Goal: Task Accomplishment & Management: Manage account settings

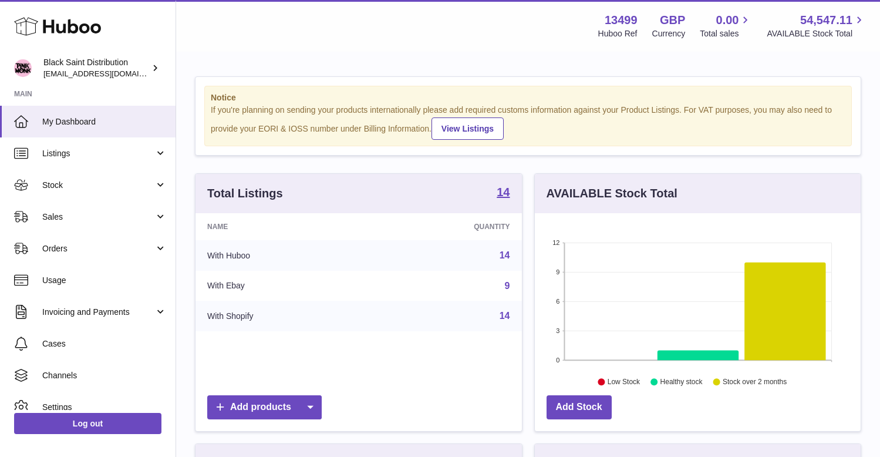
scroll to position [183, 326]
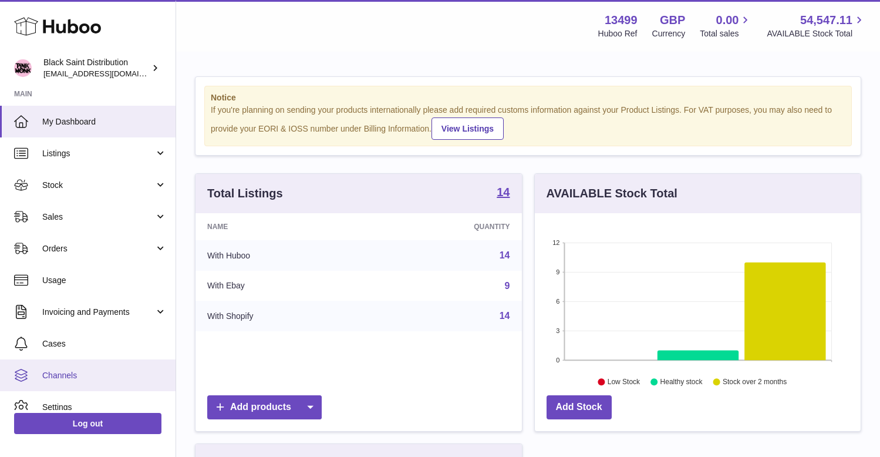
click at [68, 372] on span "Channels" at bounding box center [104, 375] width 125 height 11
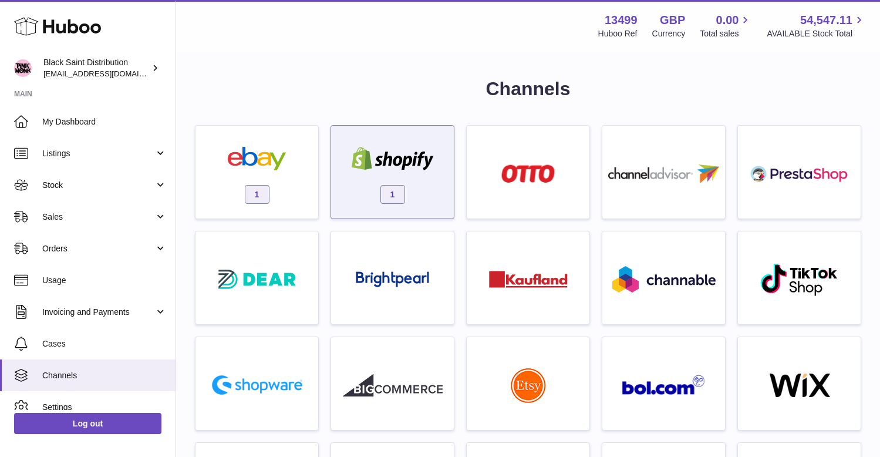
click at [401, 154] on img at bounding box center [393, 158] width 100 height 23
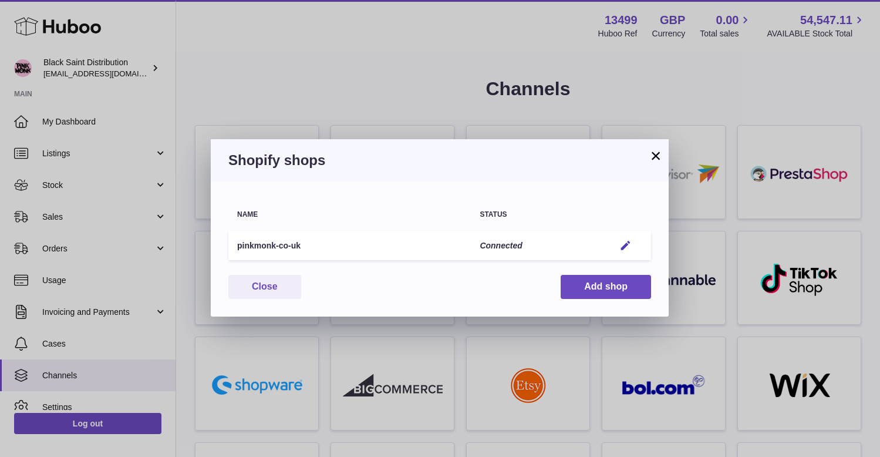
click at [621, 255] on td "Edit" at bounding box center [628, 246] width 45 height 30
click at [628, 241] on em "button" at bounding box center [626, 246] width 12 height 12
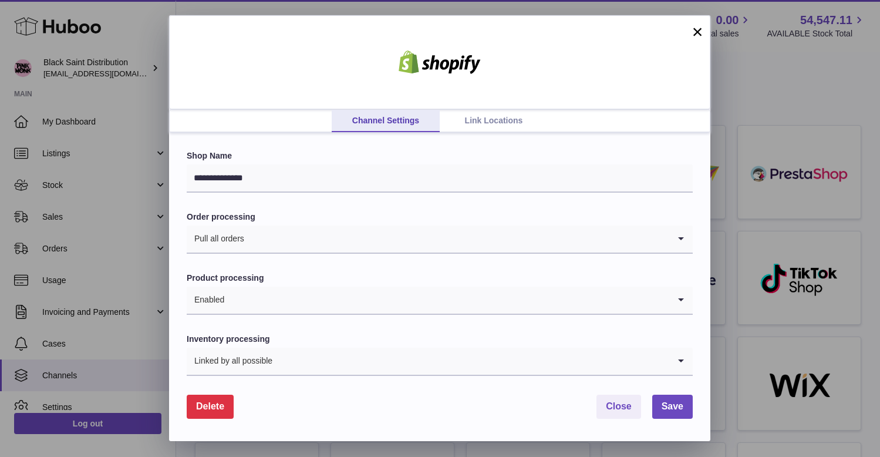
click at [495, 121] on link "Link Locations" at bounding box center [494, 121] width 108 height 22
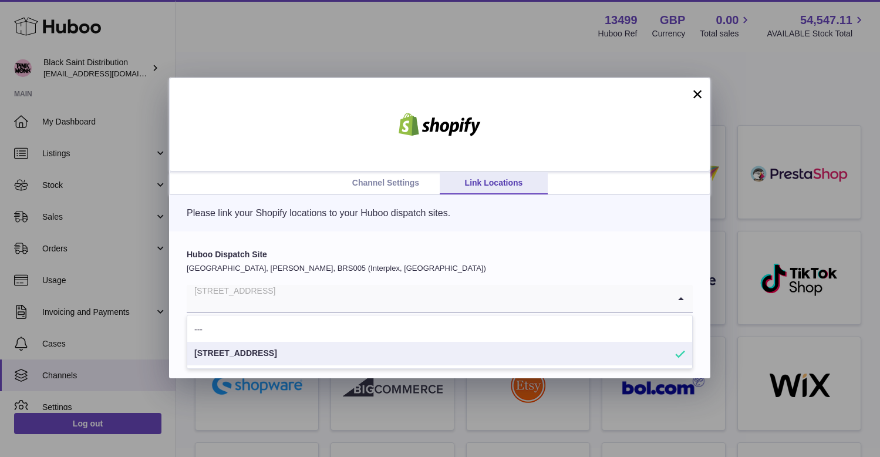
click at [382, 289] on input "Search for option" at bounding box center [428, 298] width 483 height 27
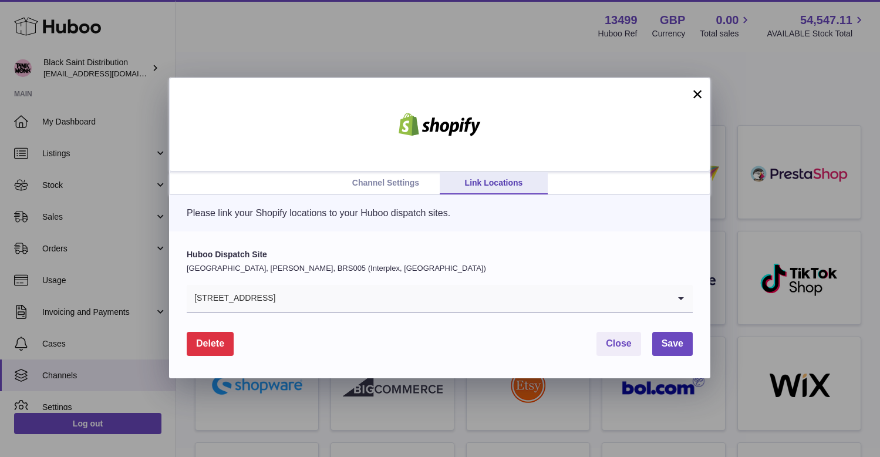
click at [426, 265] on p "[GEOGRAPHIC_DATA], [PERSON_NAME], BRS005 (Interplex, [GEOGRAPHIC_DATA])" at bounding box center [440, 268] width 506 height 11
click at [365, 185] on link "Channel Settings" at bounding box center [386, 183] width 108 height 22
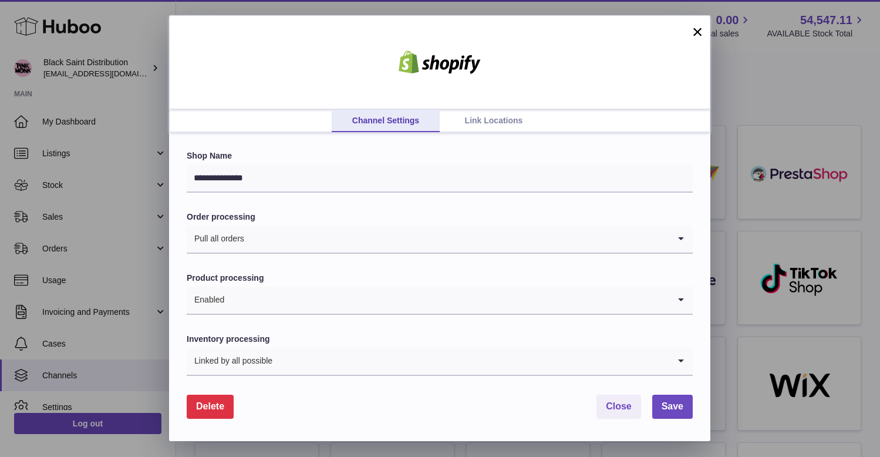
click at [506, 119] on link "Link Locations" at bounding box center [494, 121] width 108 height 22
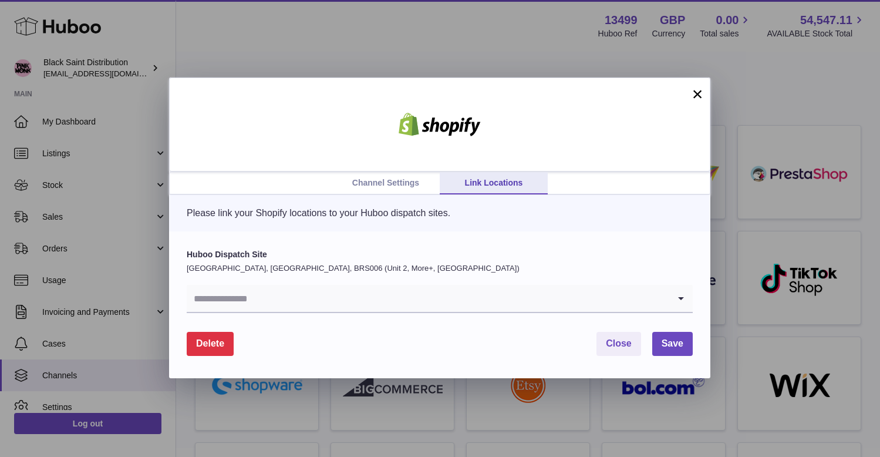
click at [247, 303] on input "Search for option" at bounding box center [428, 298] width 483 height 27
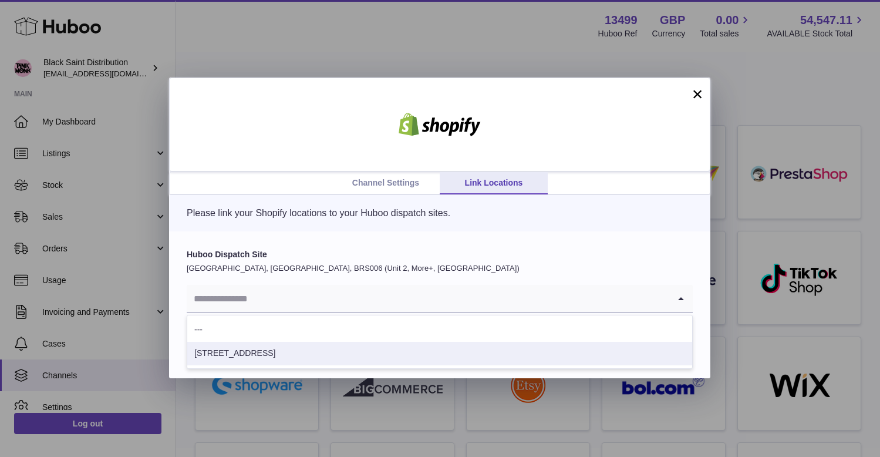
click at [220, 355] on li "[STREET_ADDRESS]" at bounding box center [439, 353] width 505 height 23
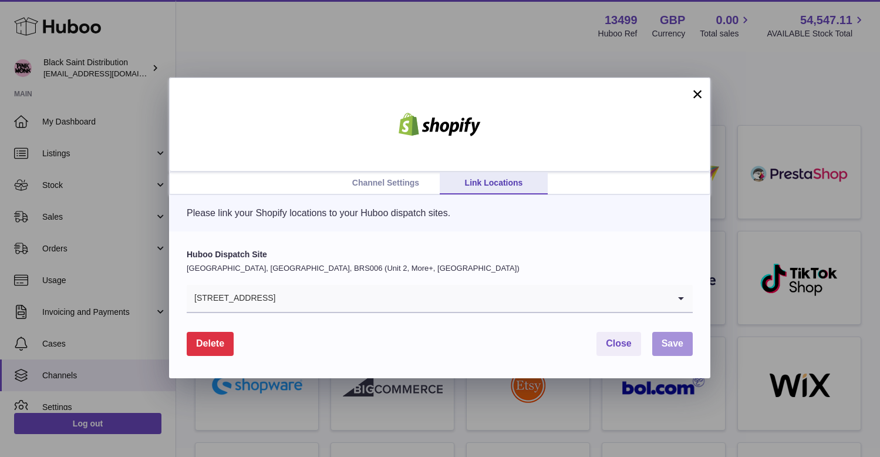
click at [665, 338] on span "Save" at bounding box center [673, 343] width 22 height 10
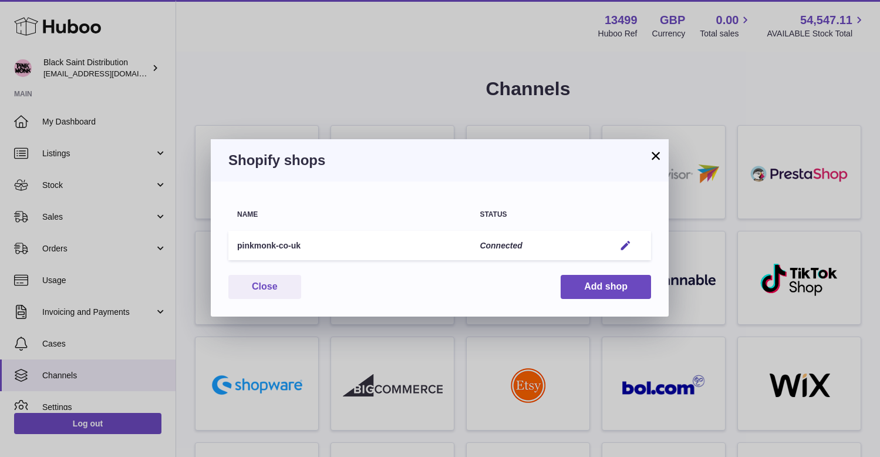
click at [658, 156] on button "×" at bounding box center [656, 156] width 14 height 14
